Goal: Book appointment/travel/reservation

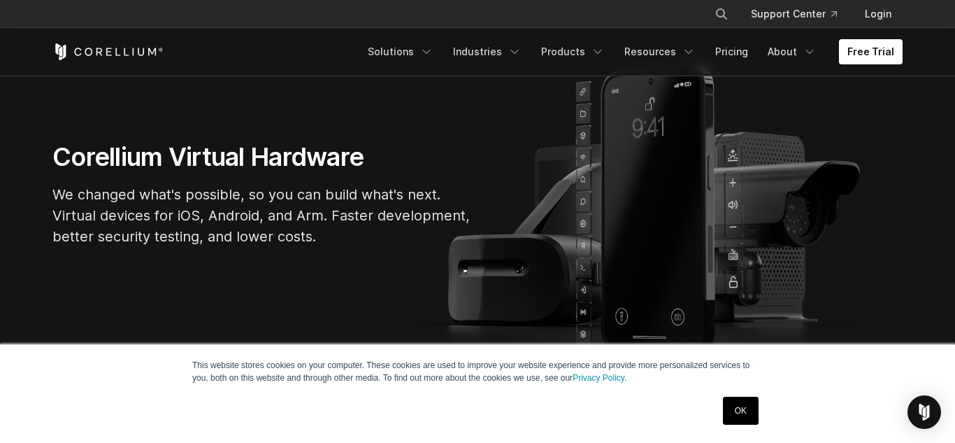
scroll to position [112, 0]
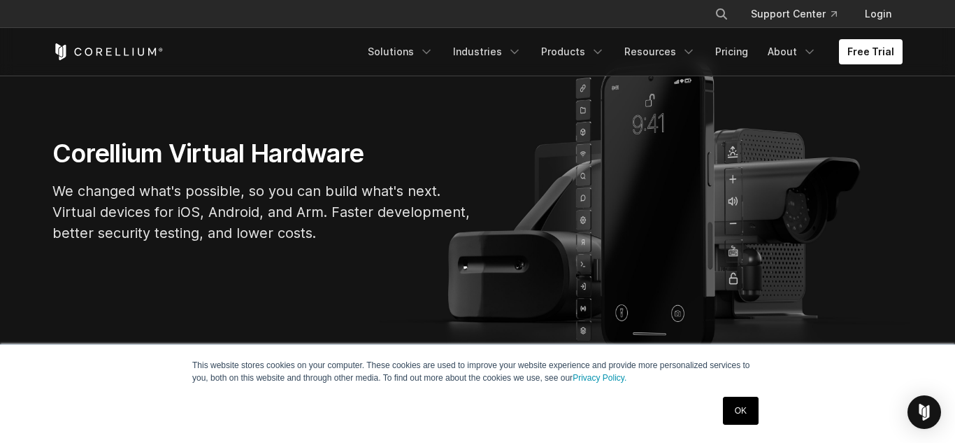
click at [748, 415] on link "OK" at bounding box center [741, 410] width 36 height 28
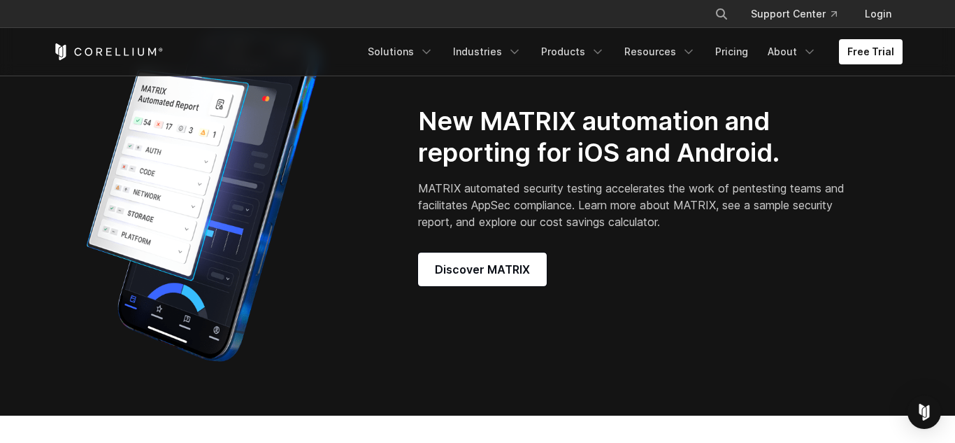
scroll to position [1119, 0]
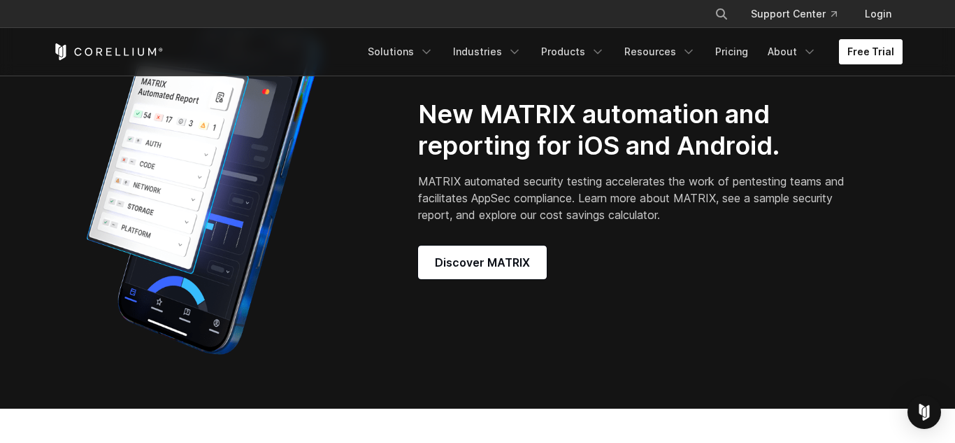
click at [873, 56] on link "Free Trial" at bounding box center [871, 51] width 64 height 25
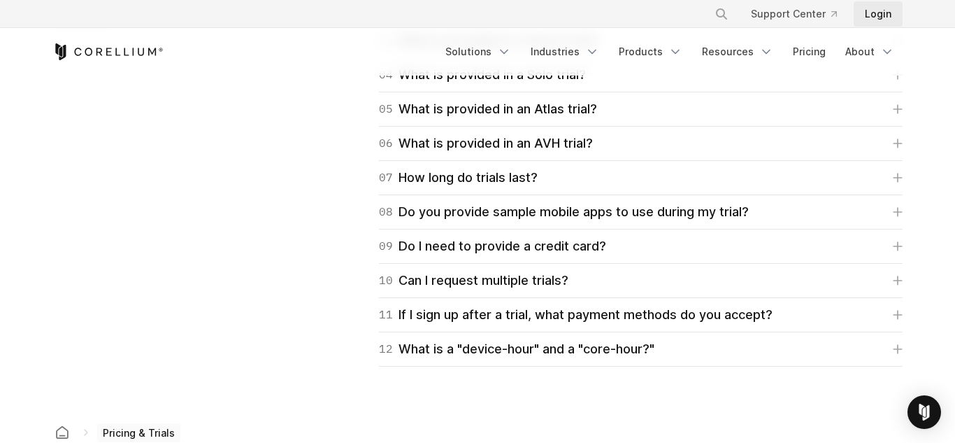
scroll to position [2154, 0]
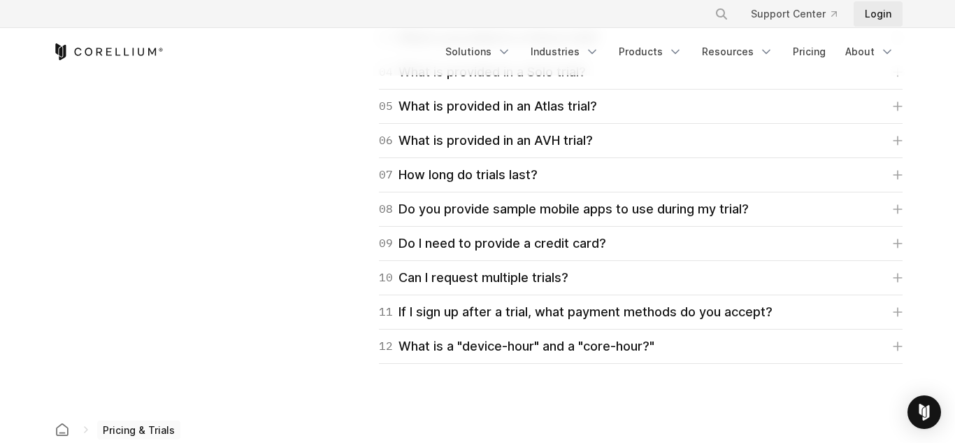
click at [879, 12] on link "Login" at bounding box center [878, 13] width 49 height 25
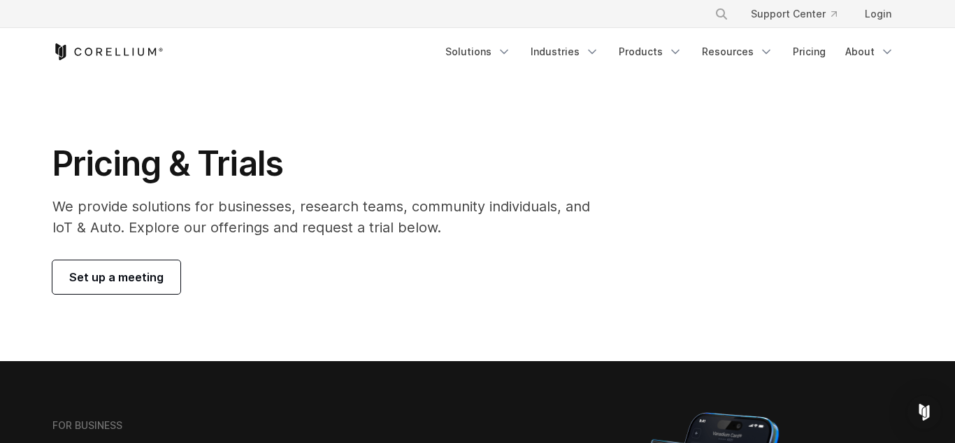
click at [128, 278] on span "Set up a meeting" at bounding box center [116, 277] width 94 height 17
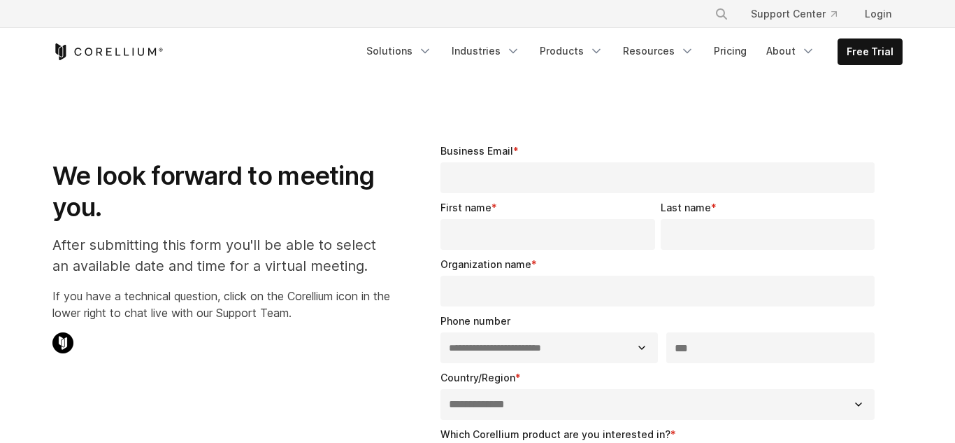
select select "**"
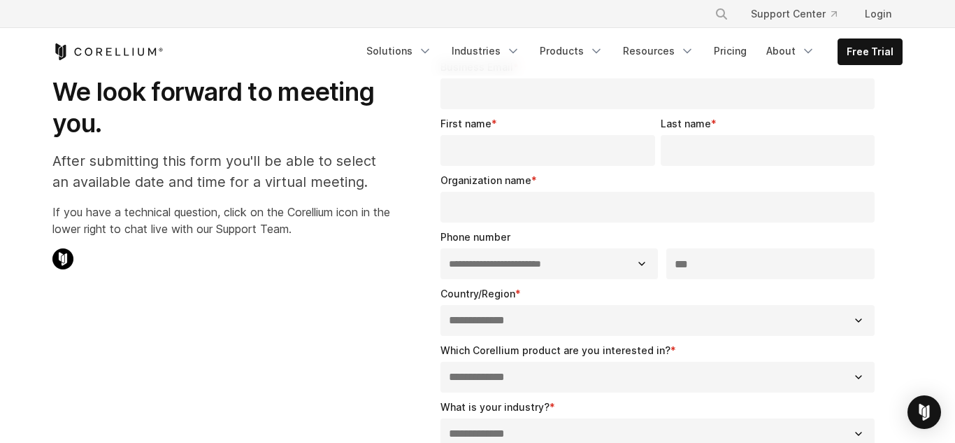
scroll to position [112, 0]
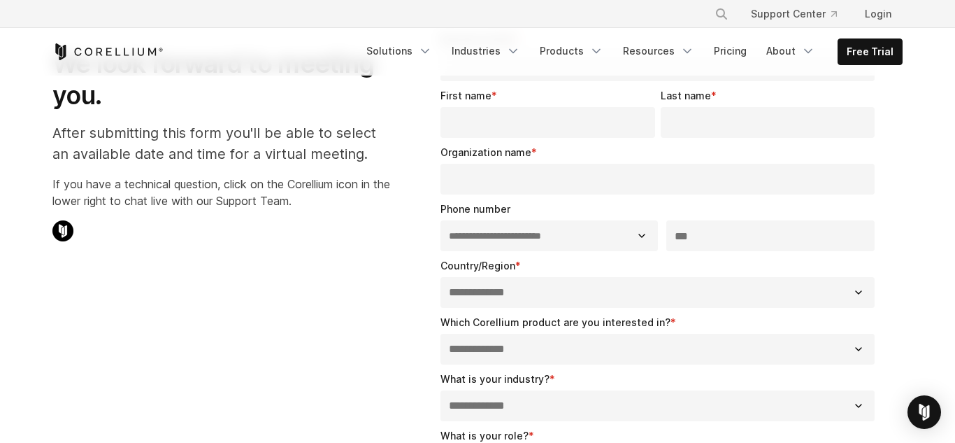
click at [275, 313] on div "**********" at bounding box center [477, 375] width 878 height 732
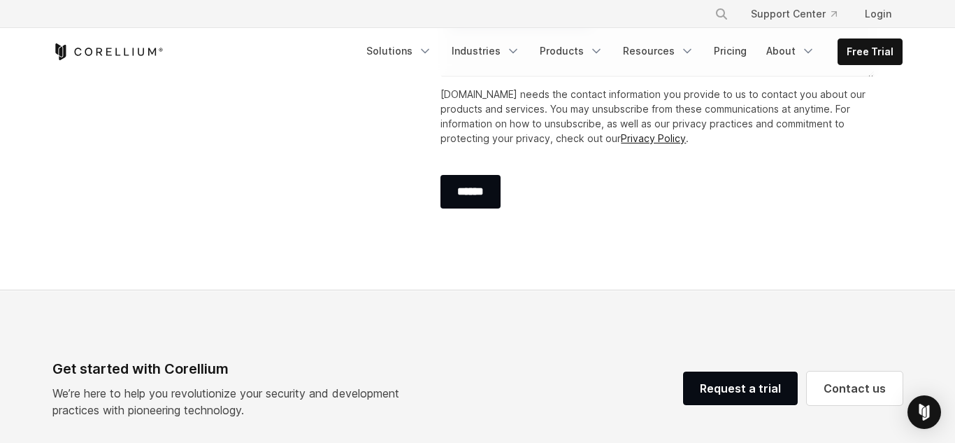
scroll to position [615, 0]
